Goal: Check status

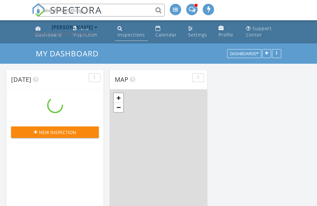
scroll to position [523, 327]
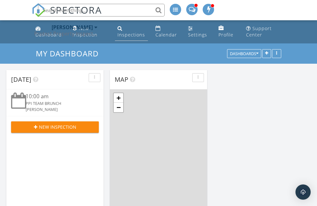
click at [124, 37] on div "Inspections" at bounding box center [132, 35] width 28 height 6
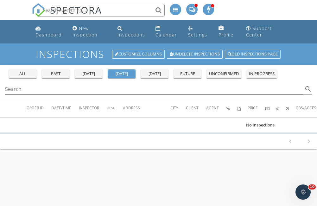
click at [157, 72] on div "tomorrow" at bounding box center [154, 74] width 23 height 6
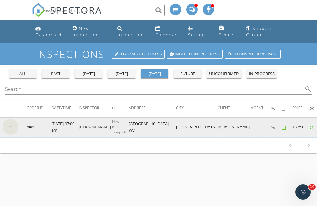
click at [9, 127] on img at bounding box center [11, 127] width 16 height 16
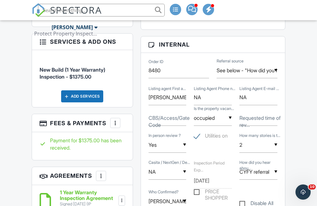
click at [113, 120] on div at bounding box center [115, 123] width 6 height 6
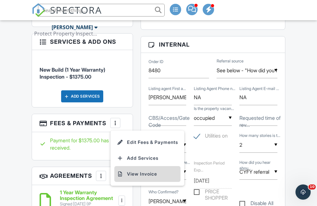
click at [131, 169] on li "View Invoice" at bounding box center [147, 174] width 66 height 16
